Goal: Task Accomplishment & Management: Manage account settings

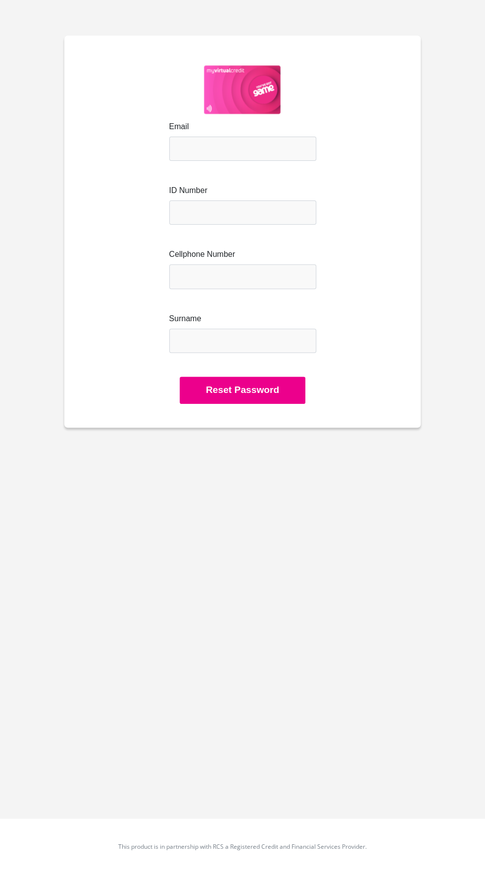
click at [412, 329] on div "Email ID Number Cellphone Number Surname Reset Password" at bounding box center [242, 232] width 356 height 392
click at [269, 147] on input "Email" at bounding box center [242, 149] width 147 height 24
type input "bkoorts@gmail.com"
click at [361, 215] on div "Email bkoorts@gmail.com ID Number Cellphone Number Surname" at bounding box center [243, 249] width 324 height 256
click at [287, 148] on input "bkoorts@gmail.com" at bounding box center [242, 149] width 147 height 24
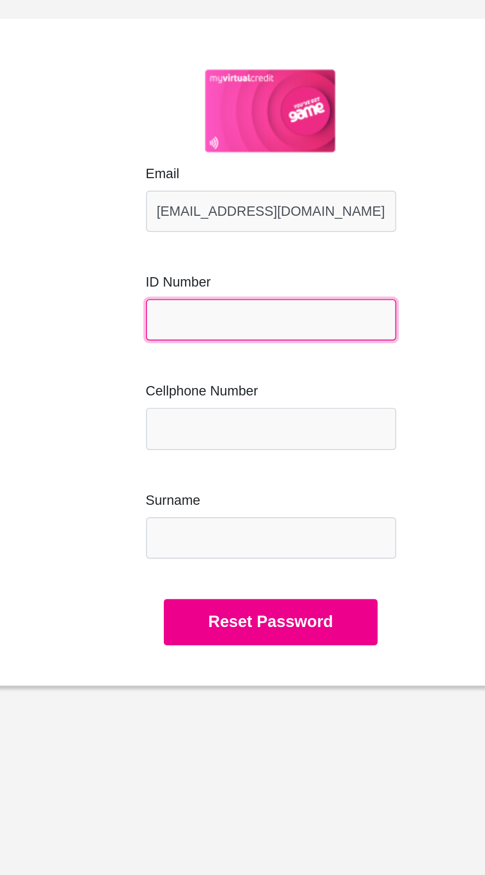
click at [254, 210] on input "text" at bounding box center [242, 212] width 147 height 24
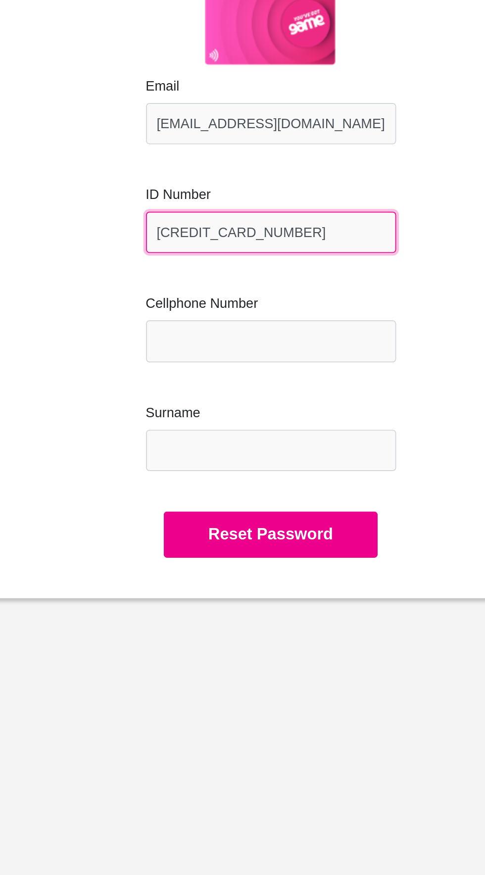
type input "6708235423086"
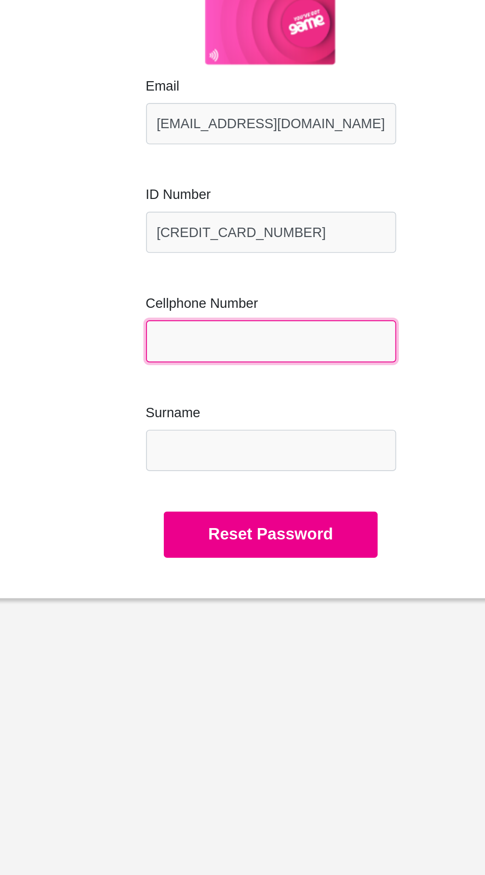
click at [267, 278] on input "Cellphone Number" at bounding box center [242, 276] width 147 height 24
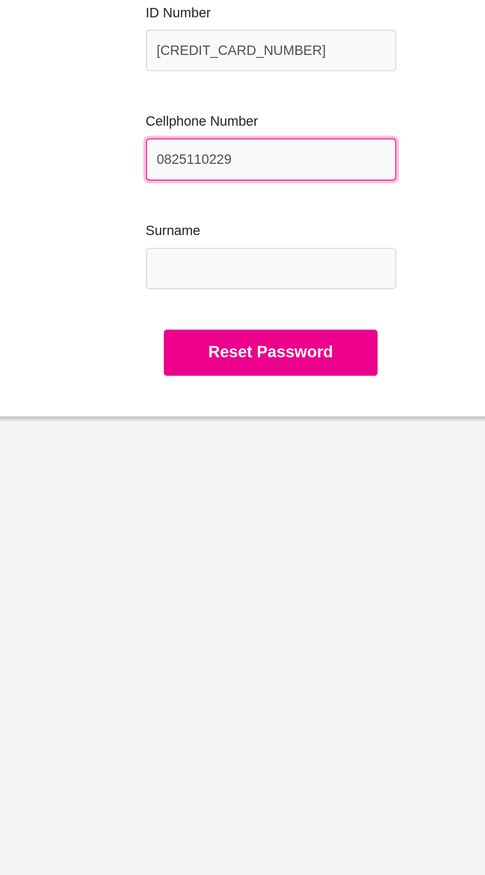
type input "0825110229"
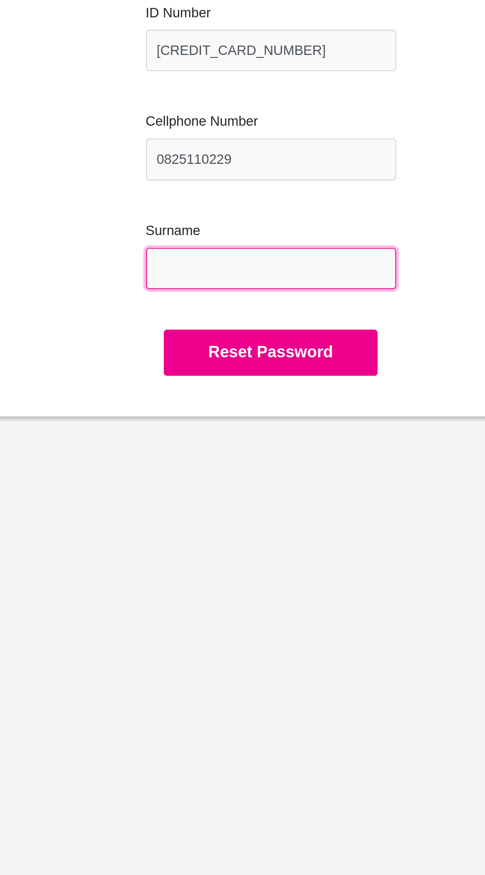
click at [294, 343] on input "Surname" at bounding box center [242, 341] width 147 height 24
type input "Koorts"
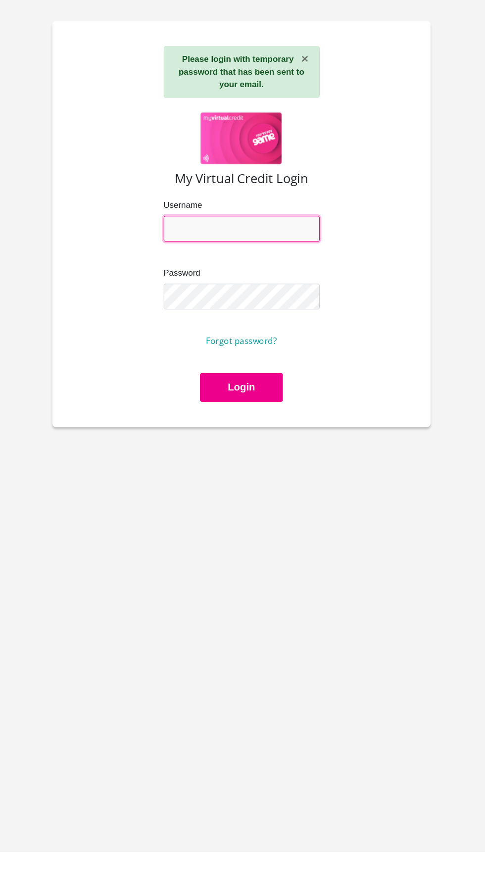
click at [299, 235] on input "Username" at bounding box center [242, 231] width 147 height 24
type input "bkoorts@gmail.com"
click at [203, 367] on button "Login" at bounding box center [242, 380] width 78 height 27
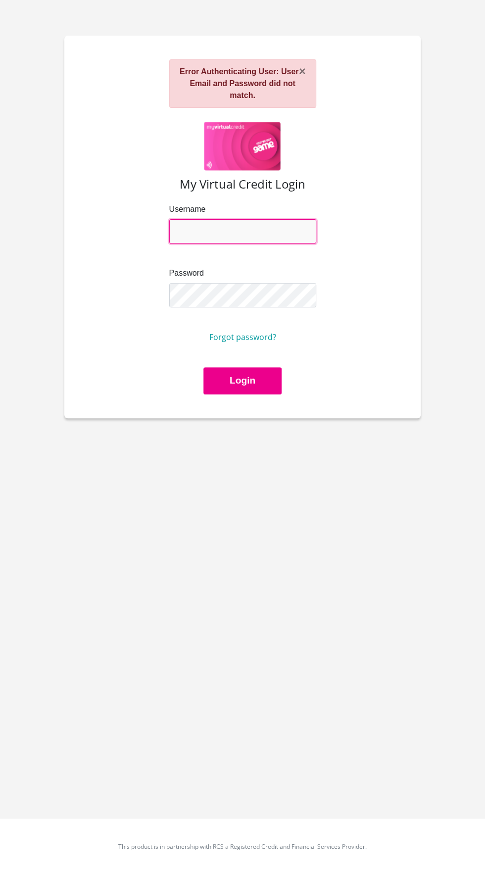
type input "bkoorts@gmail.com"
click at [203, 367] on button "Login" at bounding box center [242, 380] width 78 height 27
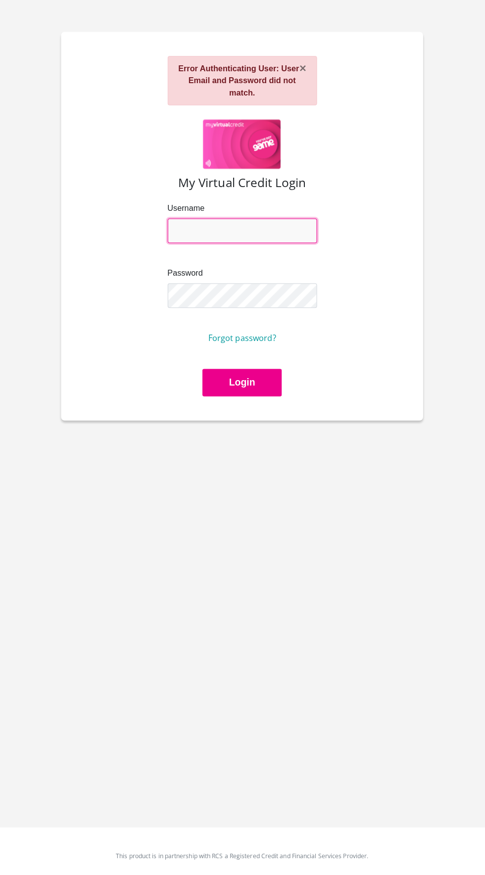
click at [281, 219] on input "Username" at bounding box center [242, 231] width 147 height 24
click at [254, 219] on input "Username" at bounding box center [242, 231] width 147 height 24
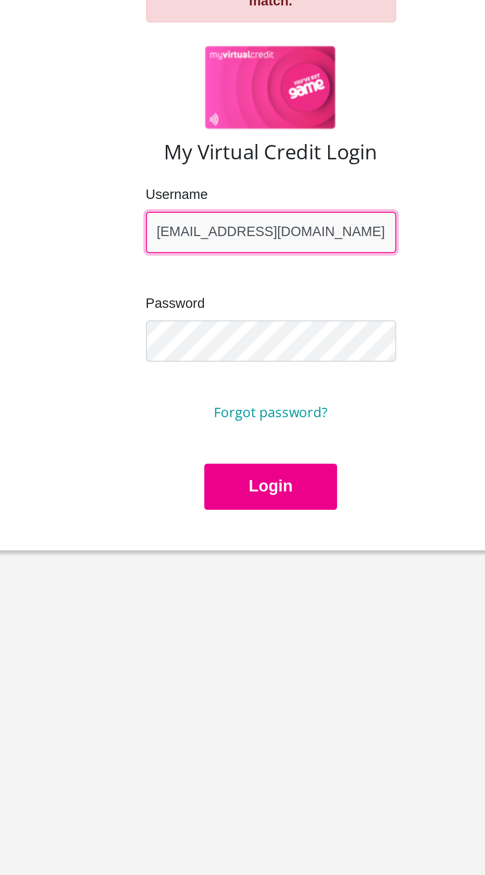
type input "[EMAIL_ADDRESS][DOMAIN_NAME]"
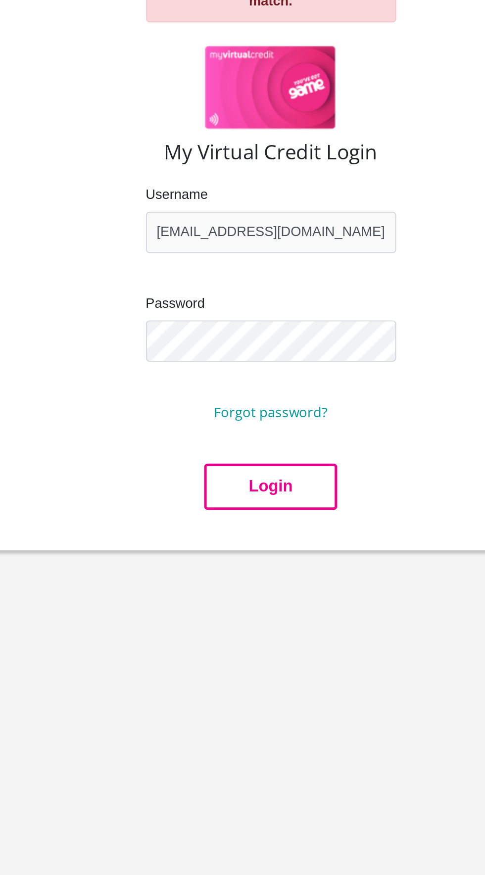
click at [262, 367] on button "Login" at bounding box center [242, 380] width 78 height 27
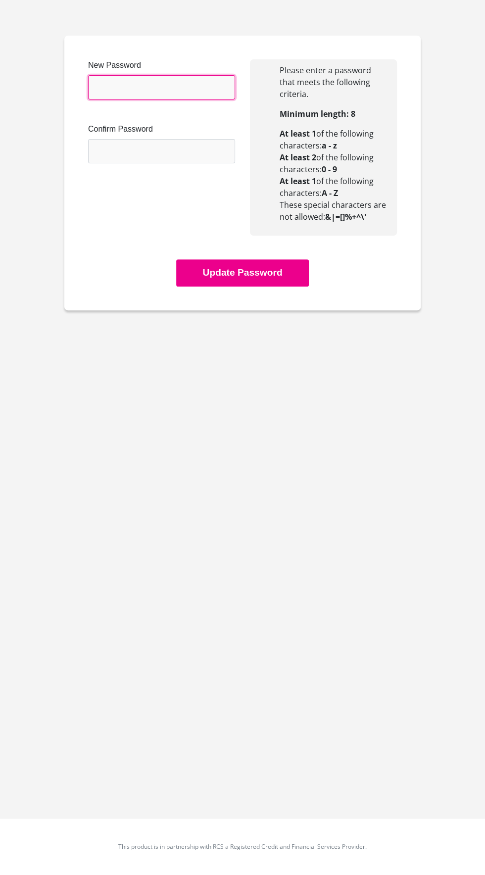
click at [174, 87] on input "New Password" at bounding box center [161, 87] width 147 height 24
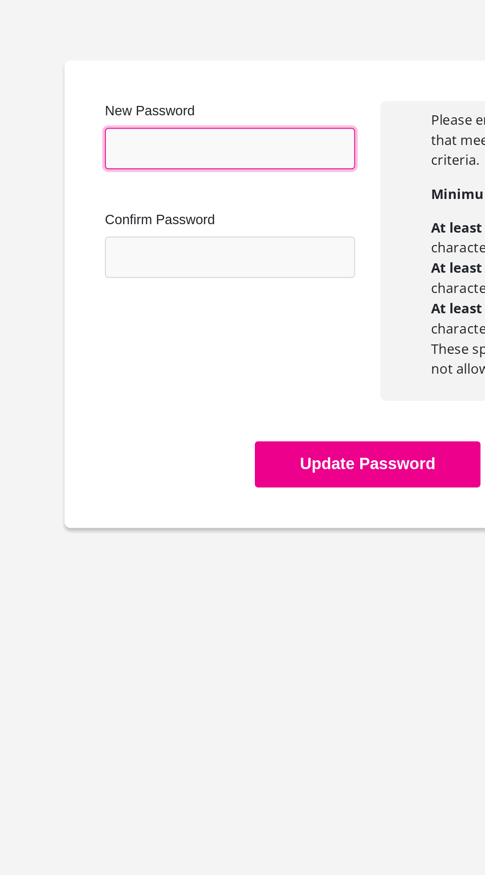
click at [169, 86] on input "New Password" at bounding box center [161, 87] width 147 height 24
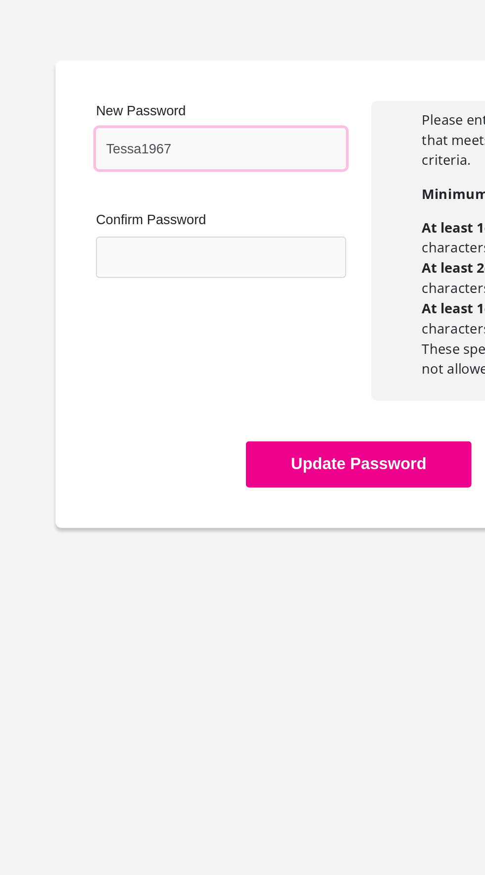
type input "Tessa1967"
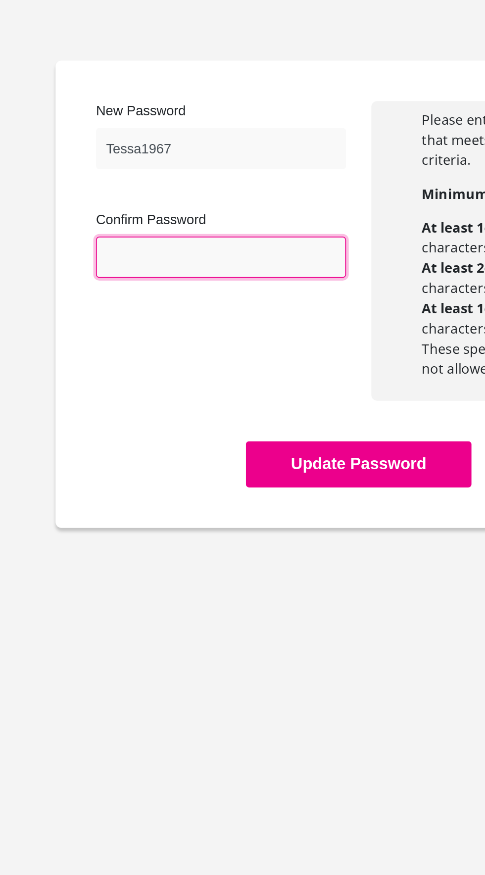
click at [156, 153] on input "Confirm Password" at bounding box center [161, 151] width 147 height 24
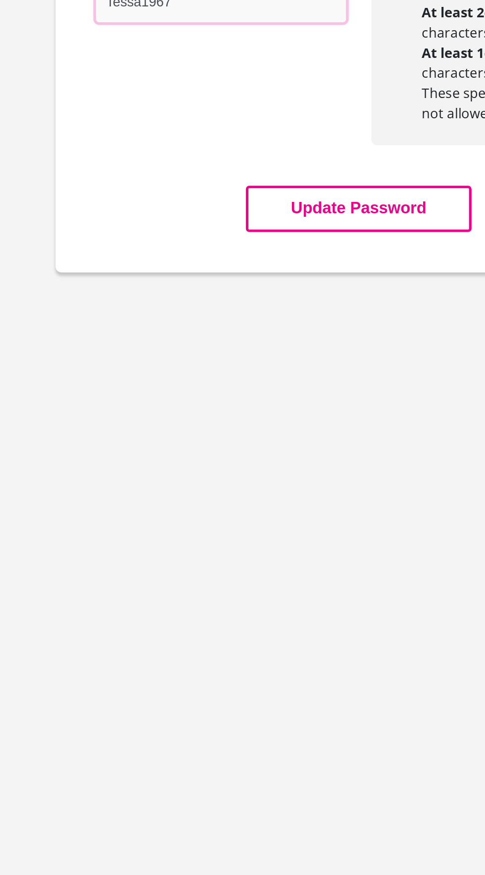
type input "Tessa1967"
click at [256, 260] on button "Update Password" at bounding box center [242, 272] width 132 height 27
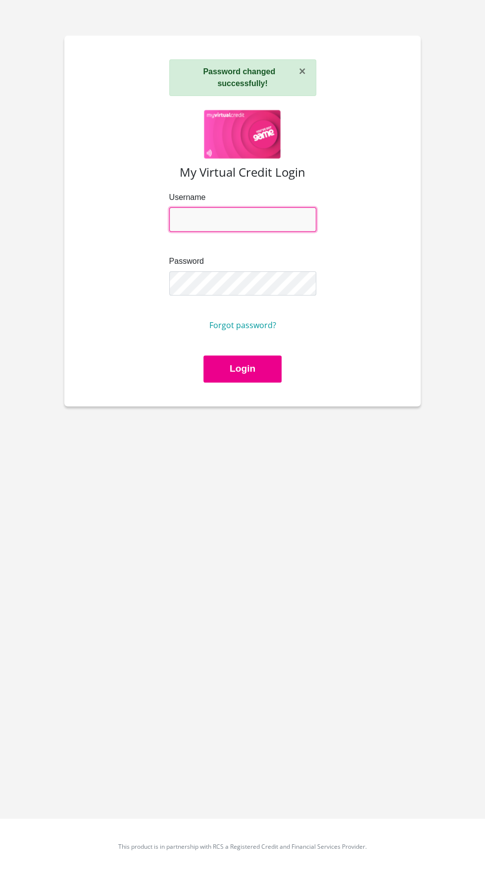
click at [294, 209] on input "Username" at bounding box center [242, 219] width 147 height 24
type input "[EMAIL_ADDRESS][DOMAIN_NAME]"
click at [203, 355] on button "Login" at bounding box center [242, 368] width 78 height 27
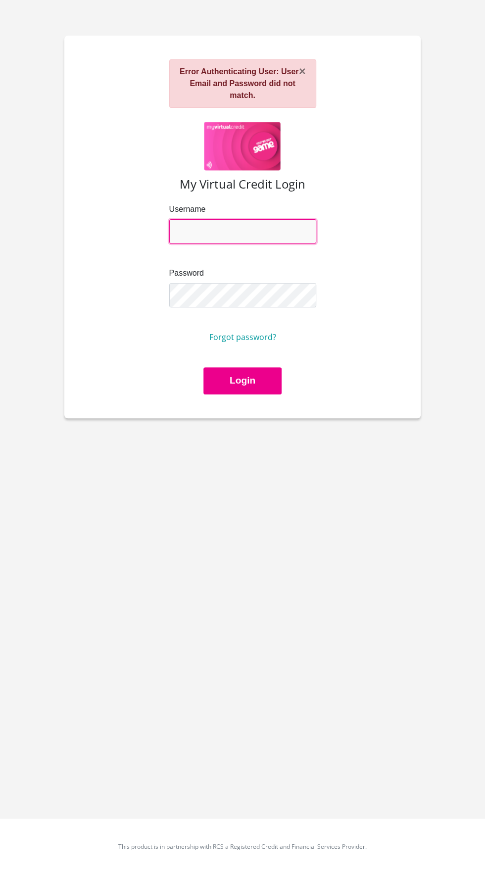
click at [260, 219] on input "Username" at bounding box center [242, 231] width 147 height 24
click at [256, 221] on input "Username" at bounding box center [242, 231] width 147 height 24
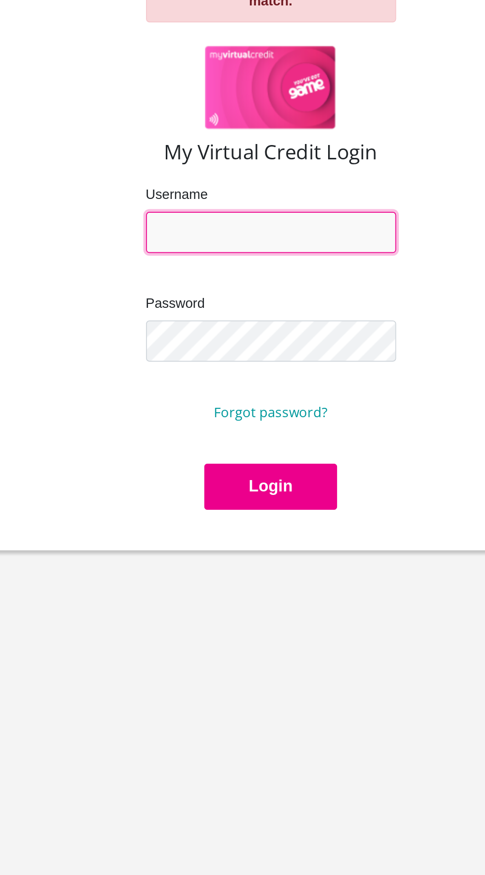
click at [240, 221] on input "Username" at bounding box center [242, 231] width 147 height 24
click at [230, 219] on input "Username" at bounding box center [242, 231] width 147 height 24
type input "bkoorts@gmail.com"
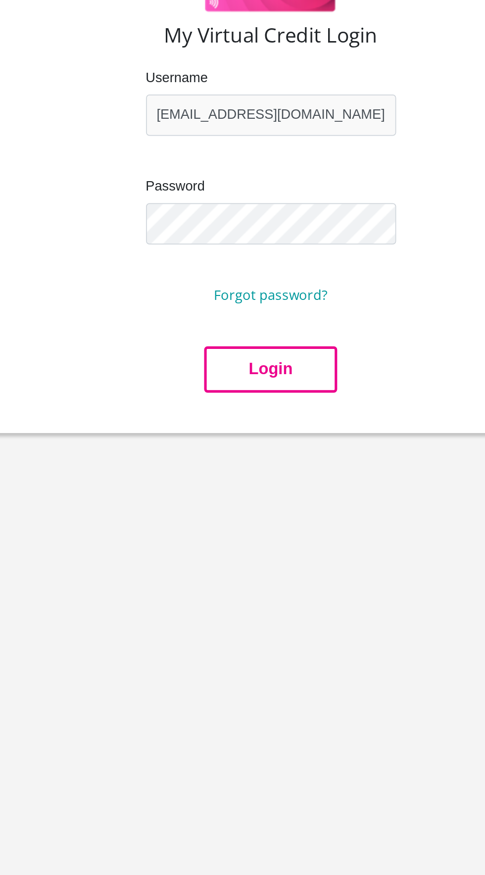
click at [252, 370] on button "Login" at bounding box center [242, 380] width 78 height 27
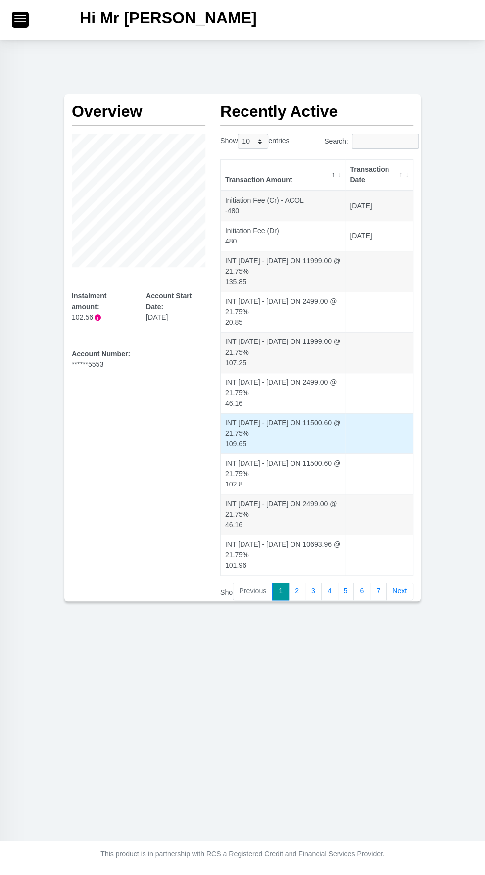
click at [377, 416] on td at bounding box center [378, 433] width 67 height 41
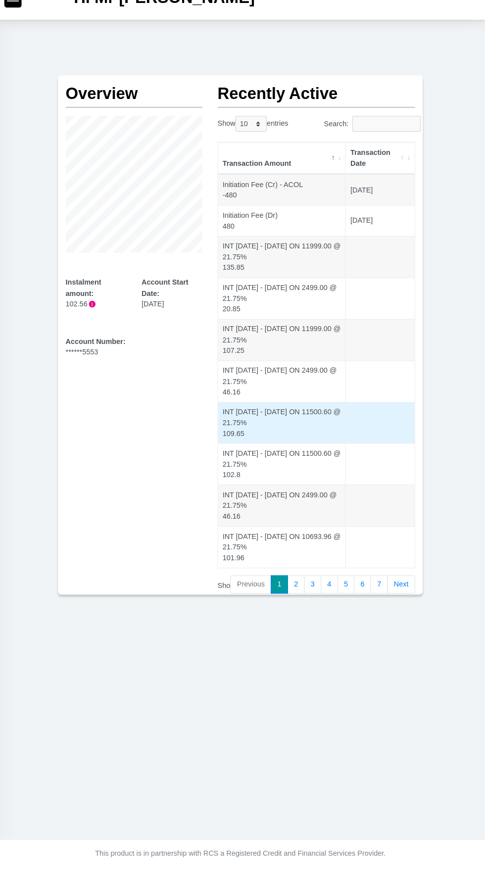
scroll to position [65, 0]
